Goal: Task Accomplishment & Management: Manage account settings

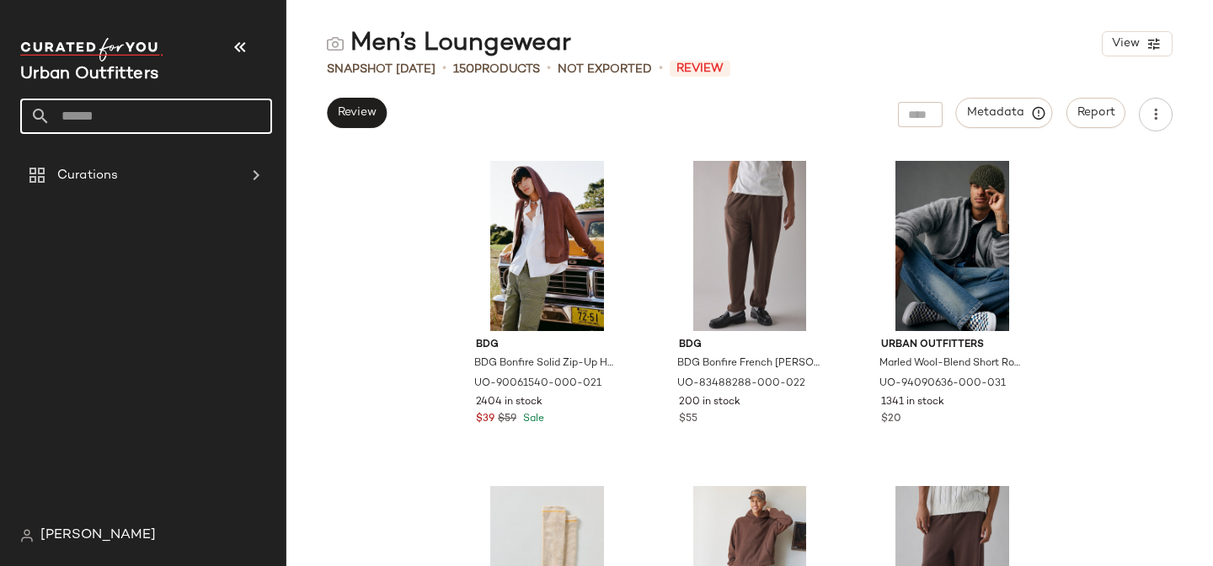
click at [165, 116] on input "text" at bounding box center [162, 116] width 222 height 35
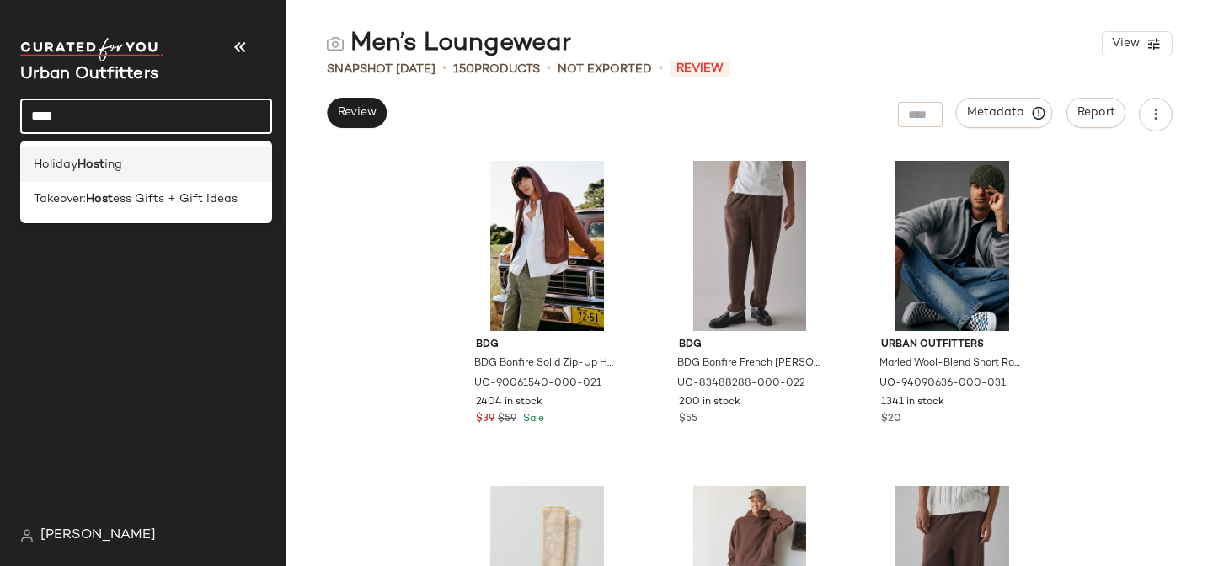
type input "****"
click at [131, 171] on div "Holiday Host ing" at bounding box center [146, 165] width 225 height 18
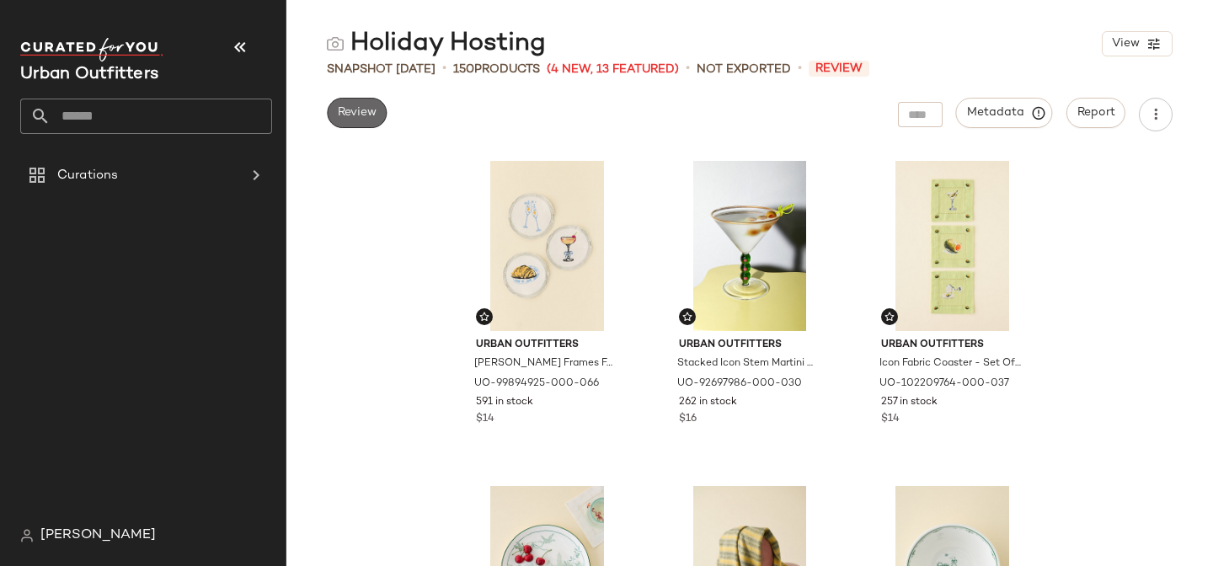
click at [372, 112] on span "Review" at bounding box center [357, 112] width 40 height 13
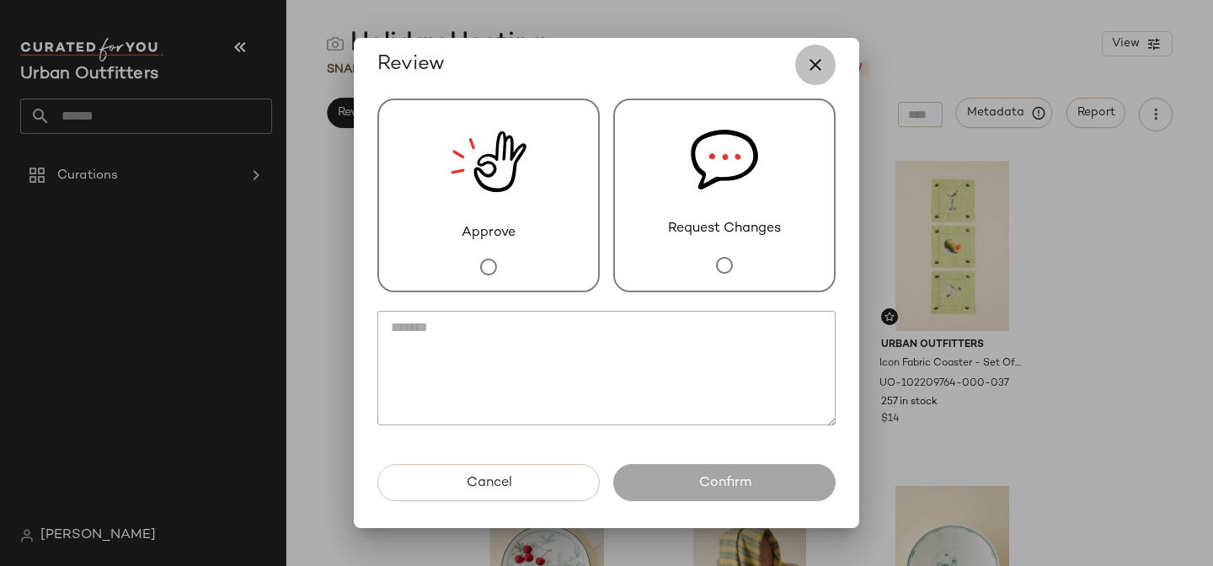
click at [819, 64] on icon "button" at bounding box center [816, 65] width 20 height 20
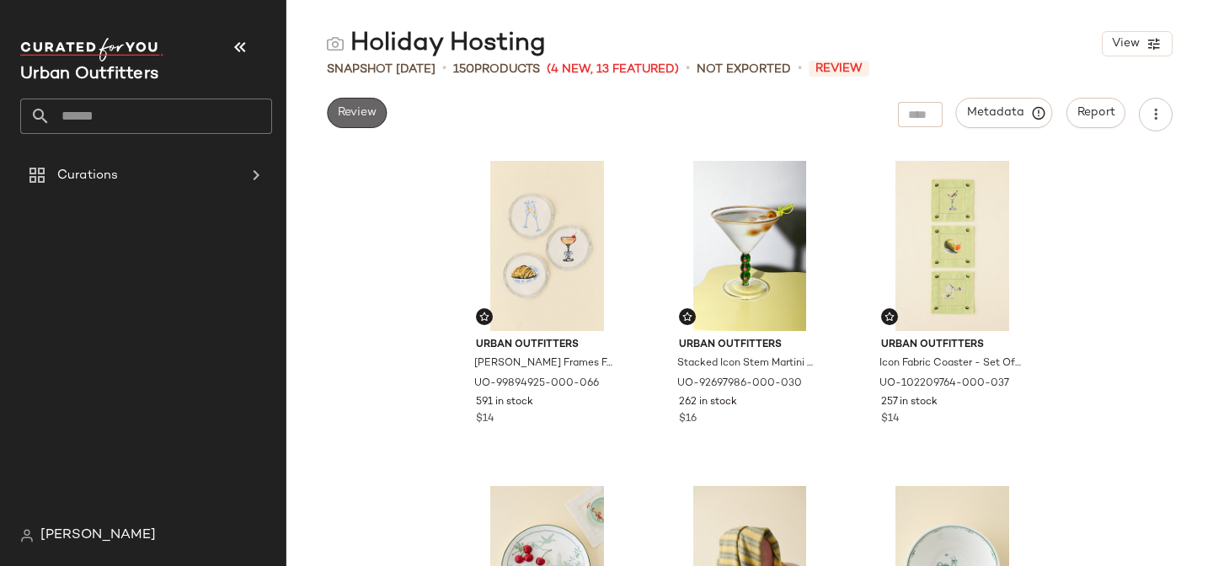
click at [368, 120] on span "Review" at bounding box center [357, 112] width 40 height 13
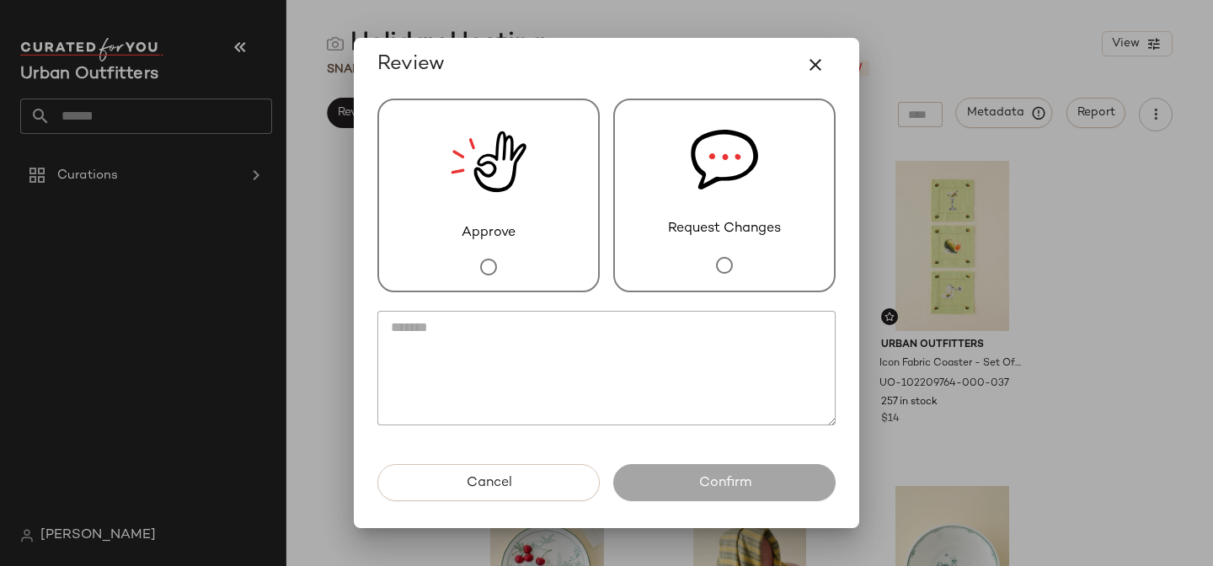
click at [474, 240] on span "Approve" at bounding box center [489, 233] width 54 height 20
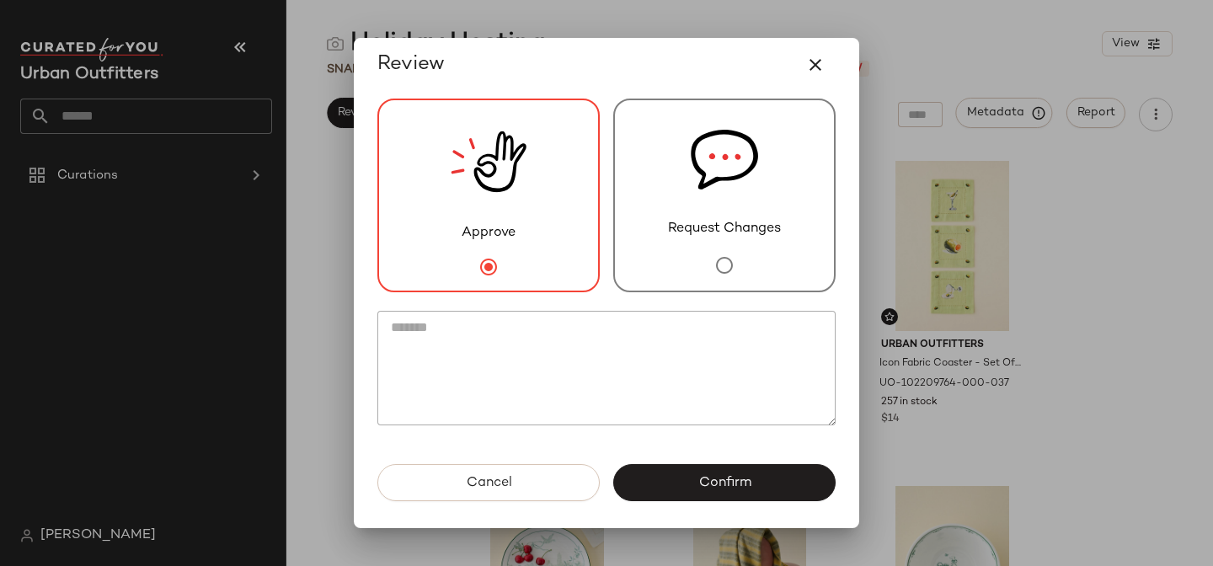
click at [475, 344] on textarea at bounding box center [606, 368] width 458 height 115
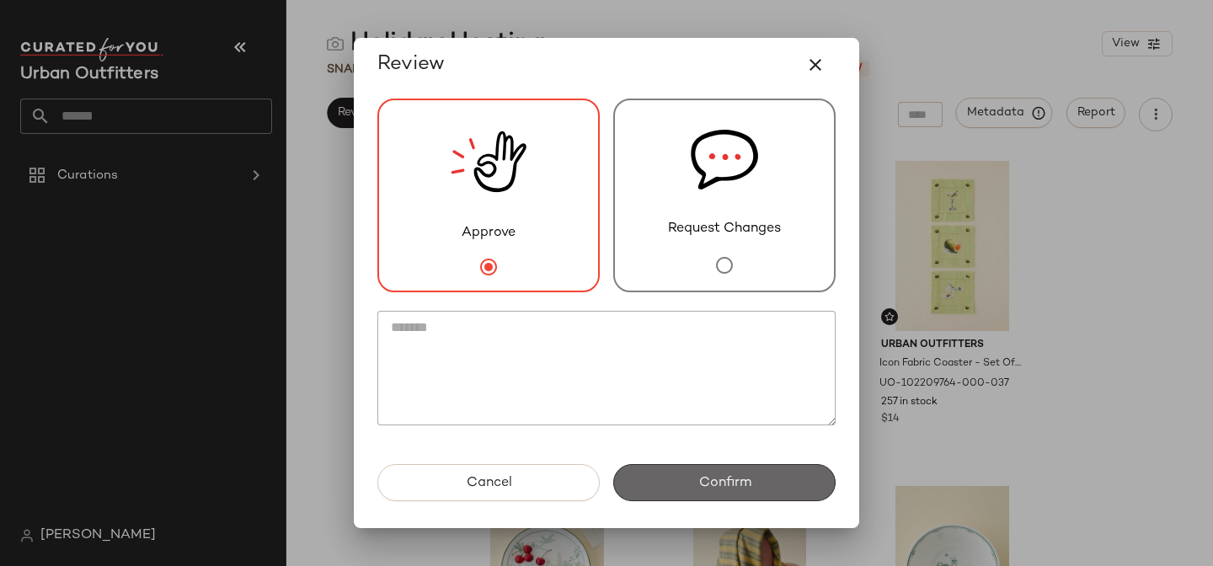
click at [724, 488] on span "Confirm" at bounding box center [724, 483] width 53 height 16
